Goal: Transaction & Acquisition: Purchase product/service

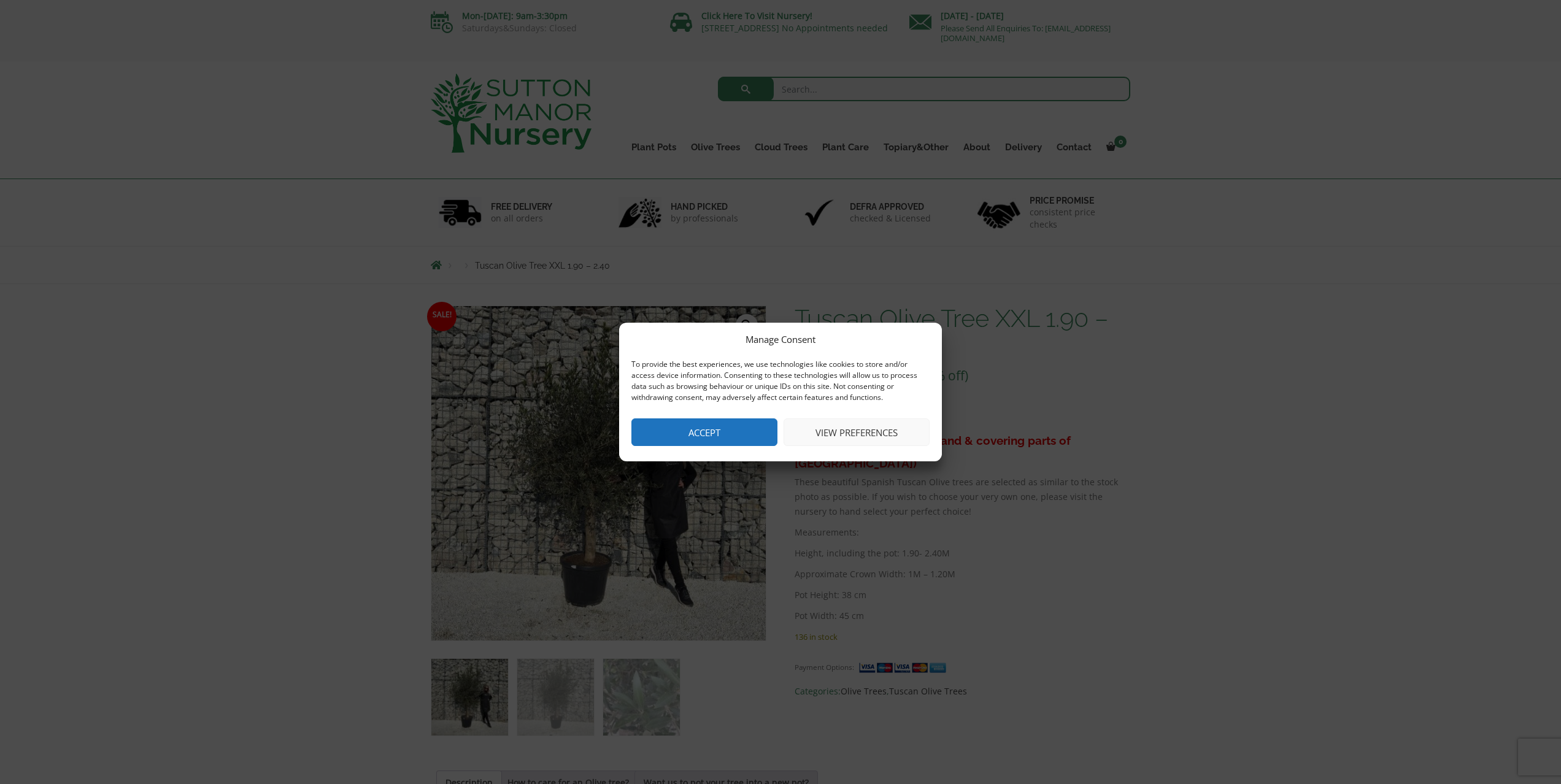
click at [863, 429] on button "View preferences" at bounding box center [857, 432] width 146 height 27
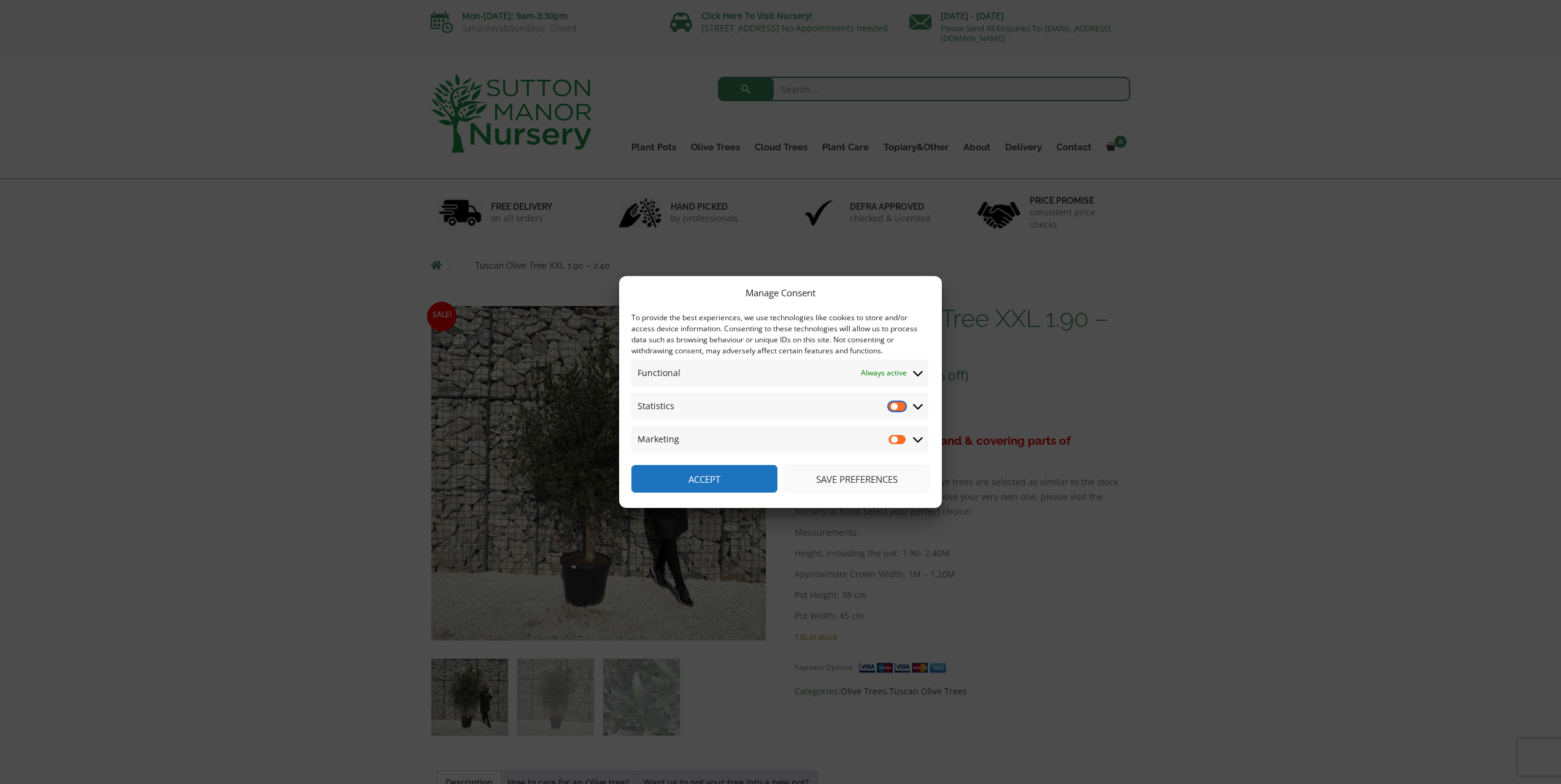
click at [901, 408] on input "Statistics" at bounding box center [897, 406] width 18 height 12
checkbox input "true"
click at [900, 439] on input "Marketing" at bounding box center [897, 439] width 18 height 12
click at [892, 438] on input "Marketing" at bounding box center [897, 439] width 18 height 12
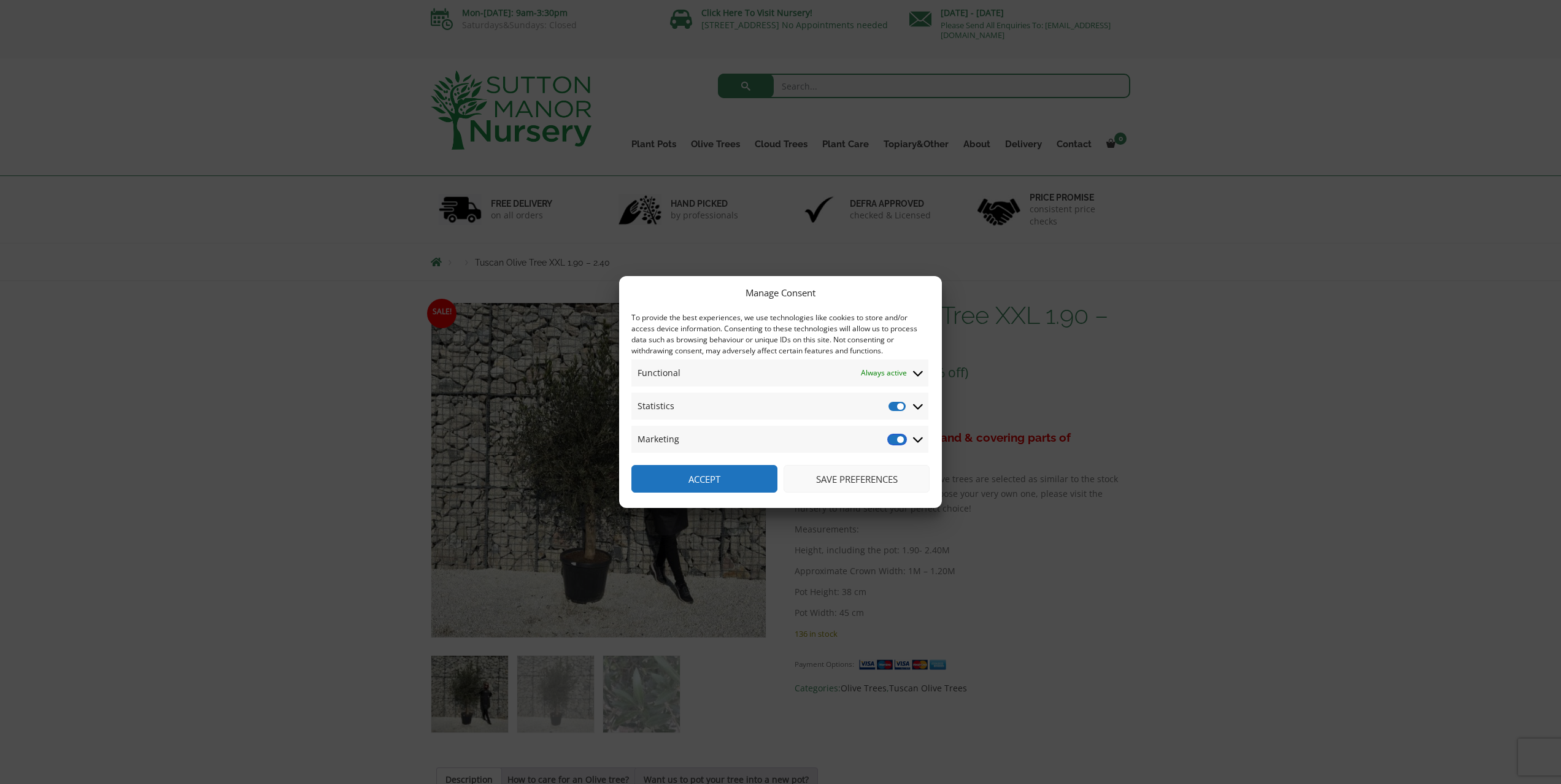
checkbox input "false"
click at [892, 407] on input "Statistics" at bounding box center [897, 406] width 18 height 12
checkbox input "false"
click at [877, 480] on button "Save preferences" at bounding box center [857, 479] width 146 height 27
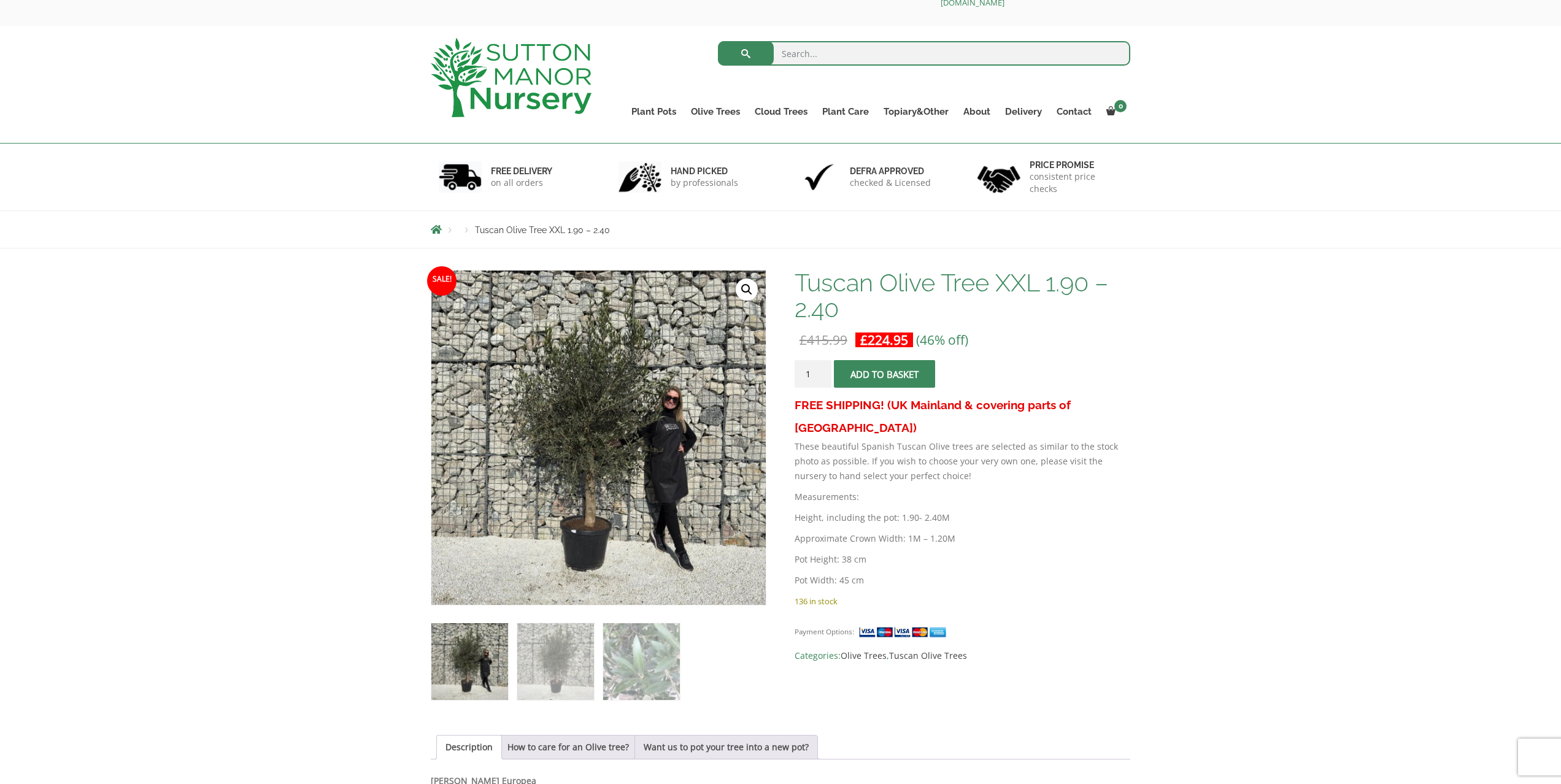
scroll to position [65, 0]
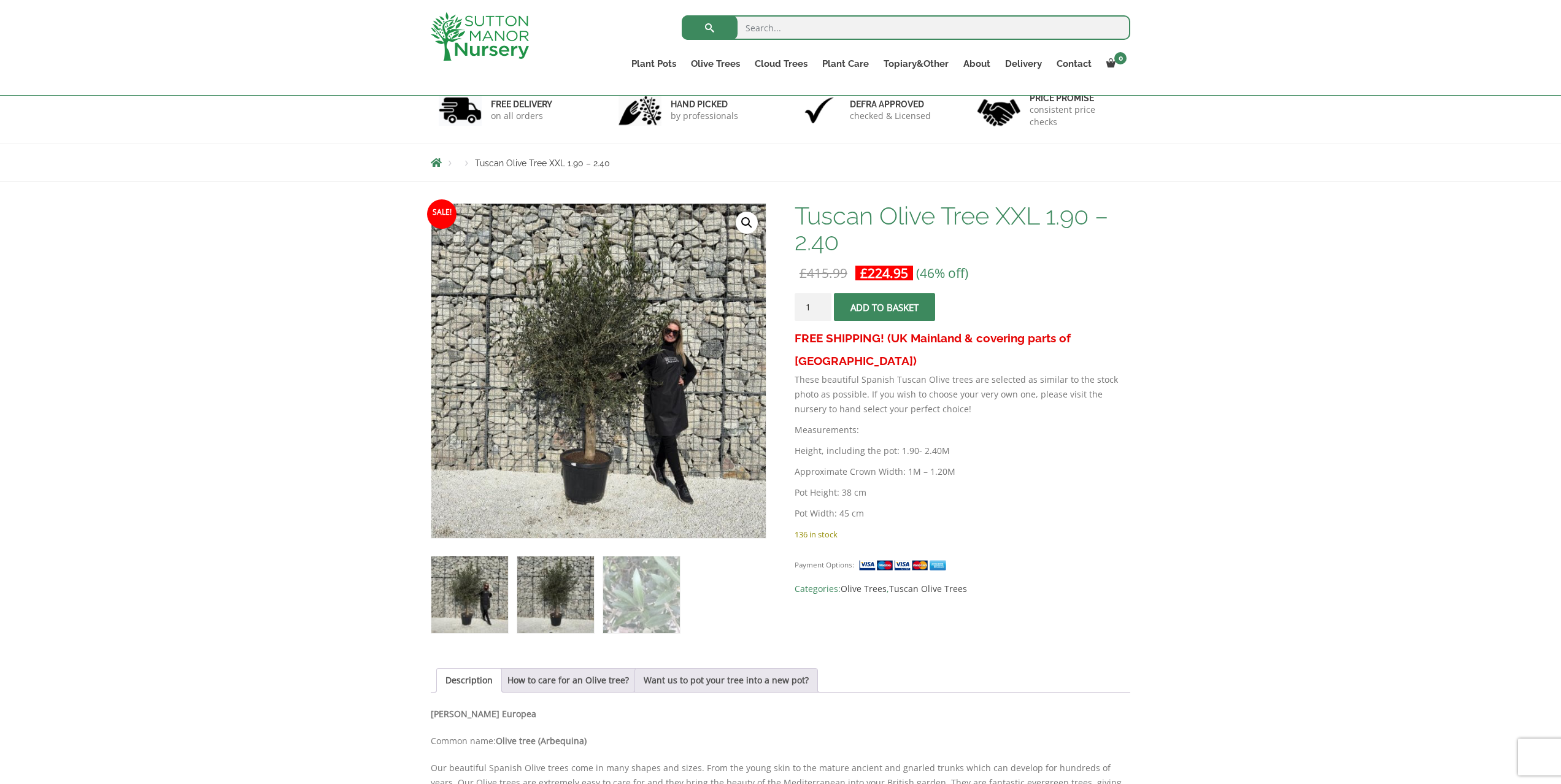
drag, startPoint x: 461, startPoint y: 602, endPoint x: 552, endPoint y: 601, distance: 91.0
click at [461, 602] on img at bounding box center [470, 594] width 76 height 76
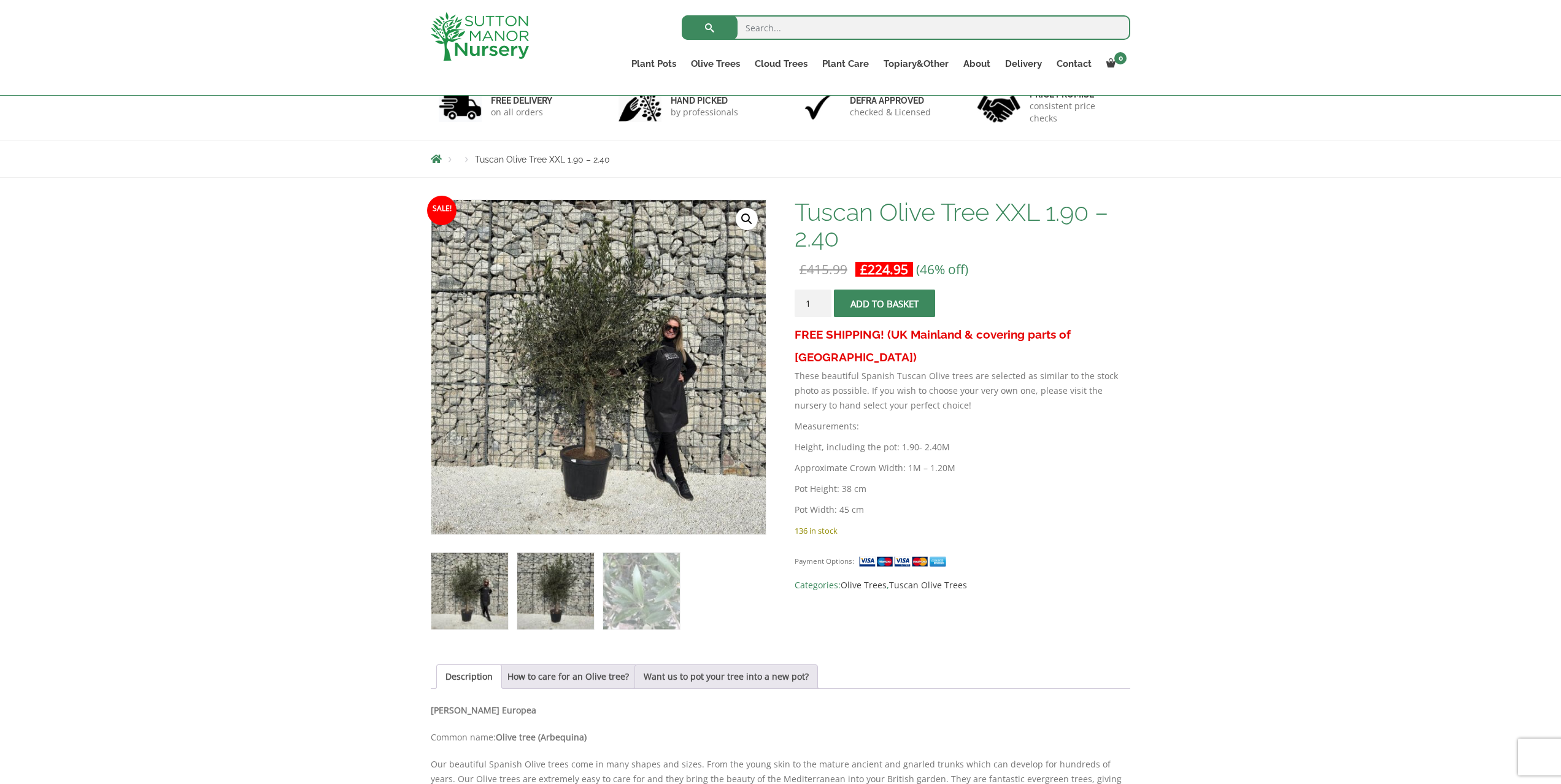
click at [553, 601] on img at bounding box center [556, 591] width 76 height 76
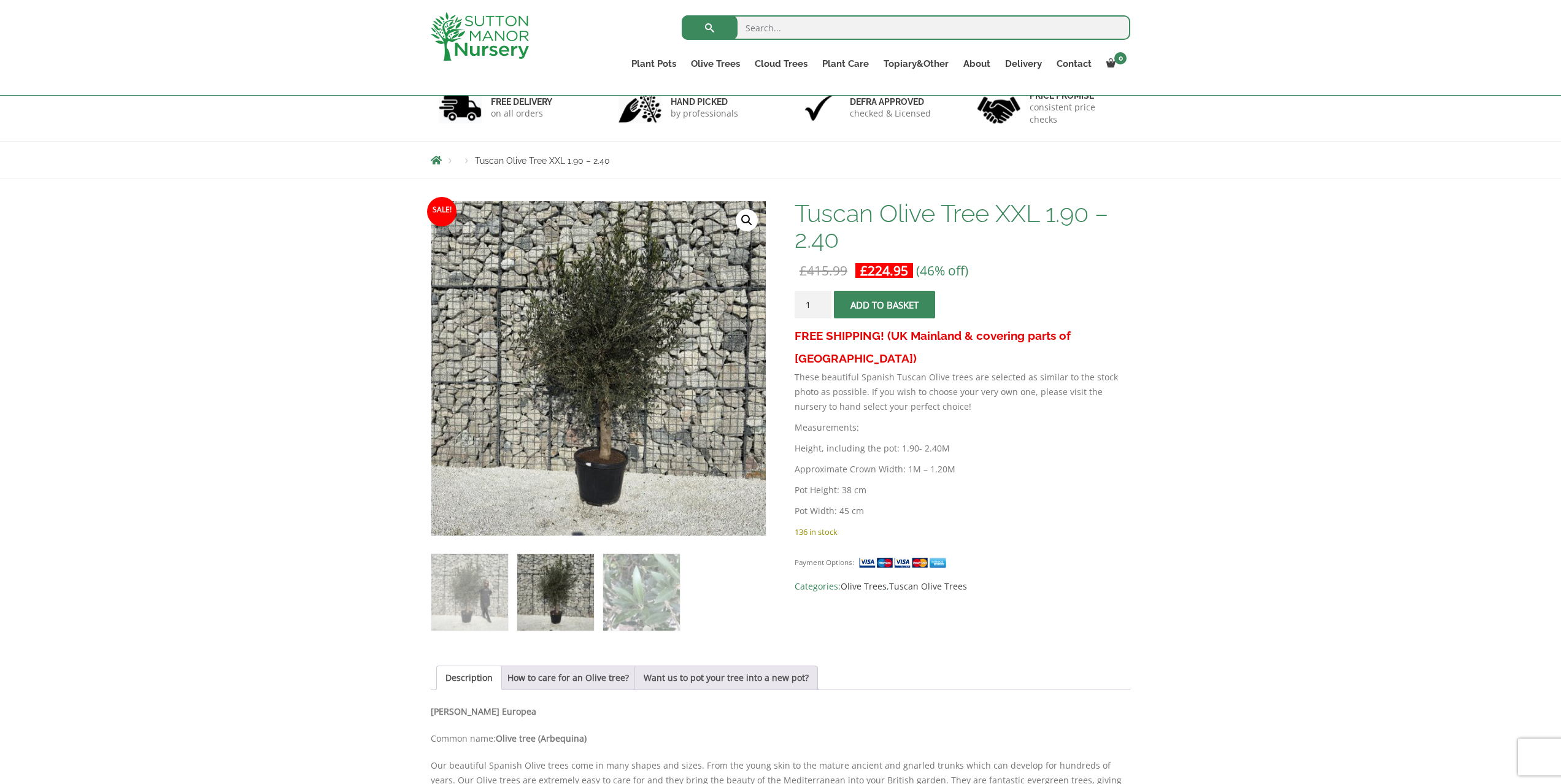
scroll to position [81, 0]
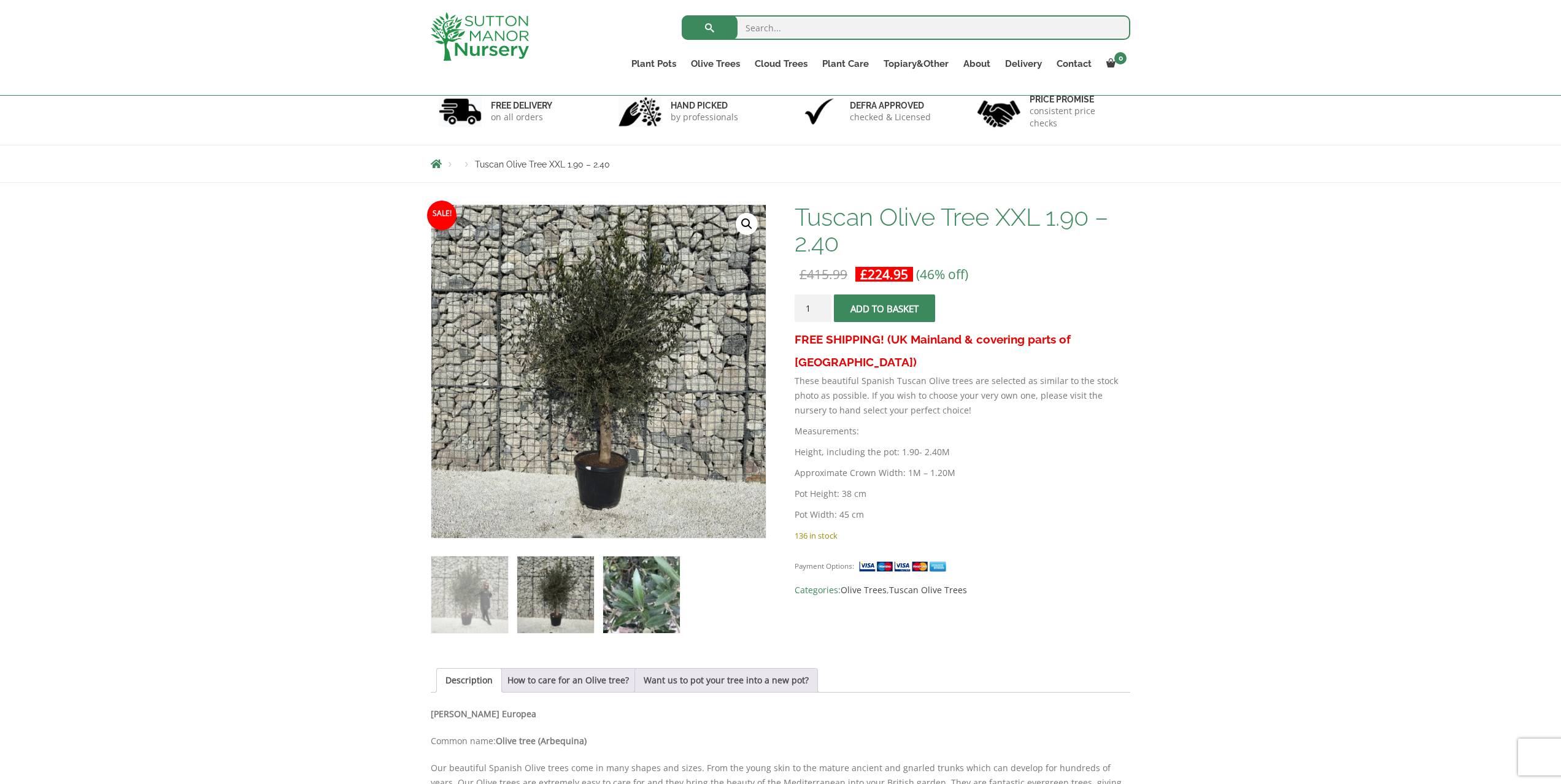
click at [648, 594] on img at bounding box center [641, 594] width 76 height 76
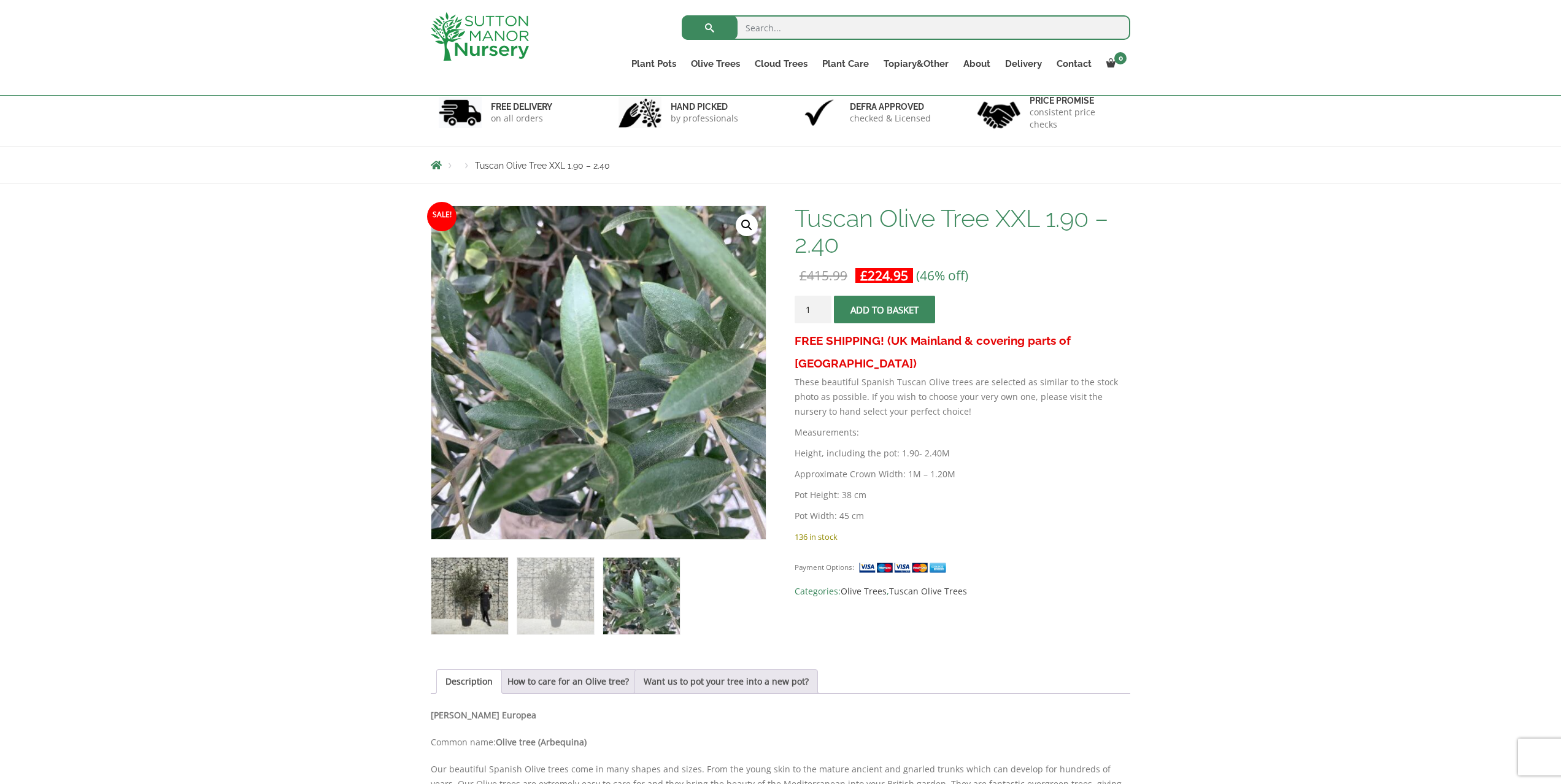
click at [479, 600] on img at bounding box center [470, 596] width 76 height 76
